Goal: Task Accomplishment & Management: Use online tool/utility

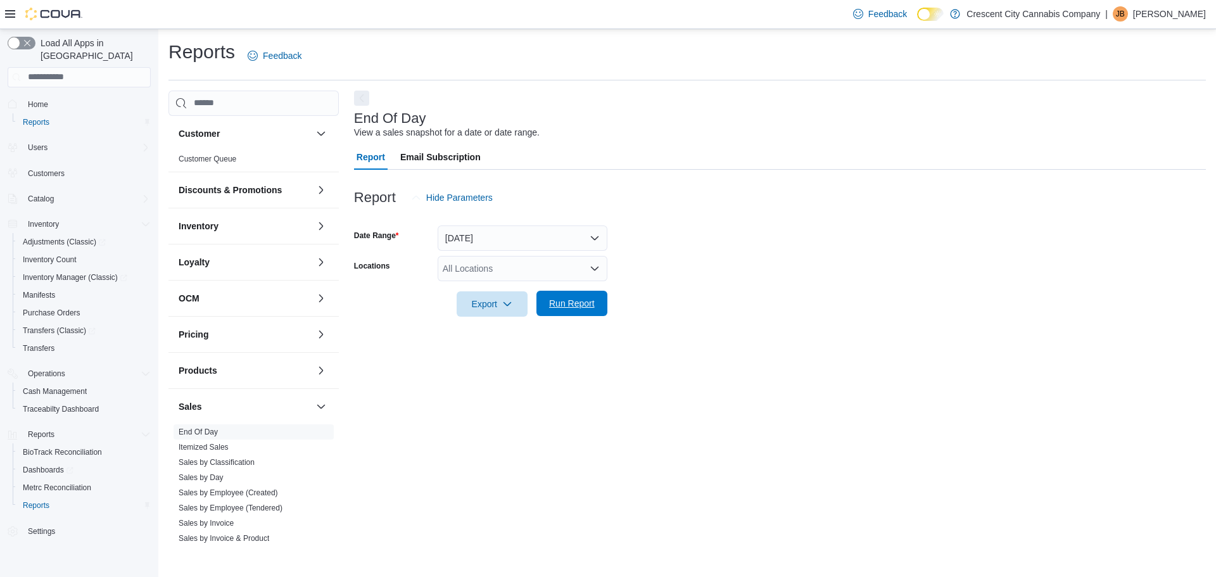
click at [551, 301] on span "Run Report" at bounding box center [572, 303] width 46 height 13
